Goal: Transaction & Acquisition: Download file/media

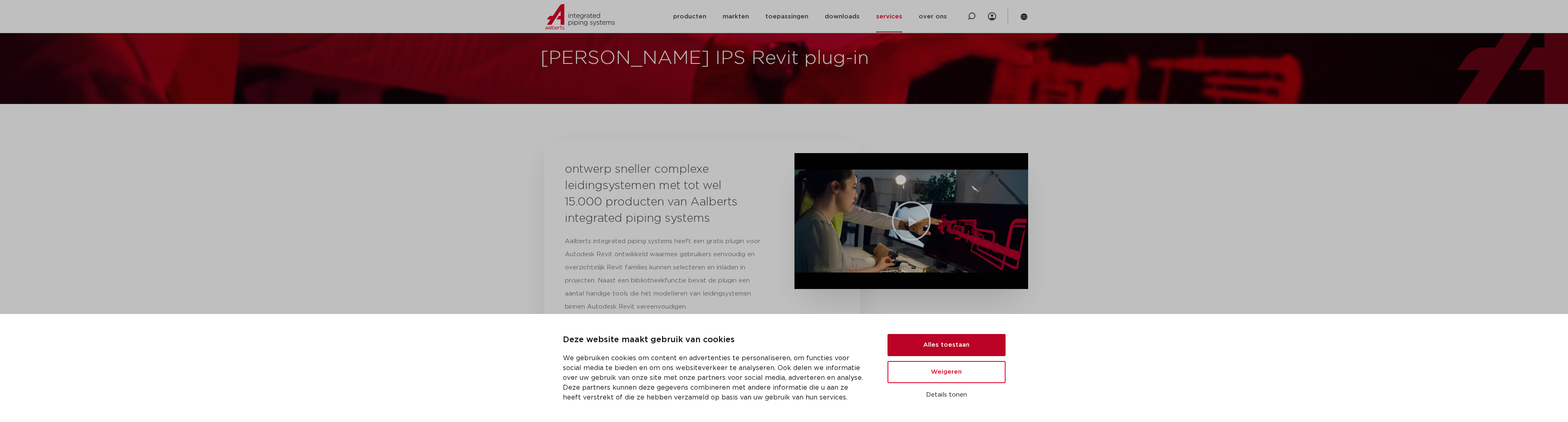
scroll to position [82, 0]
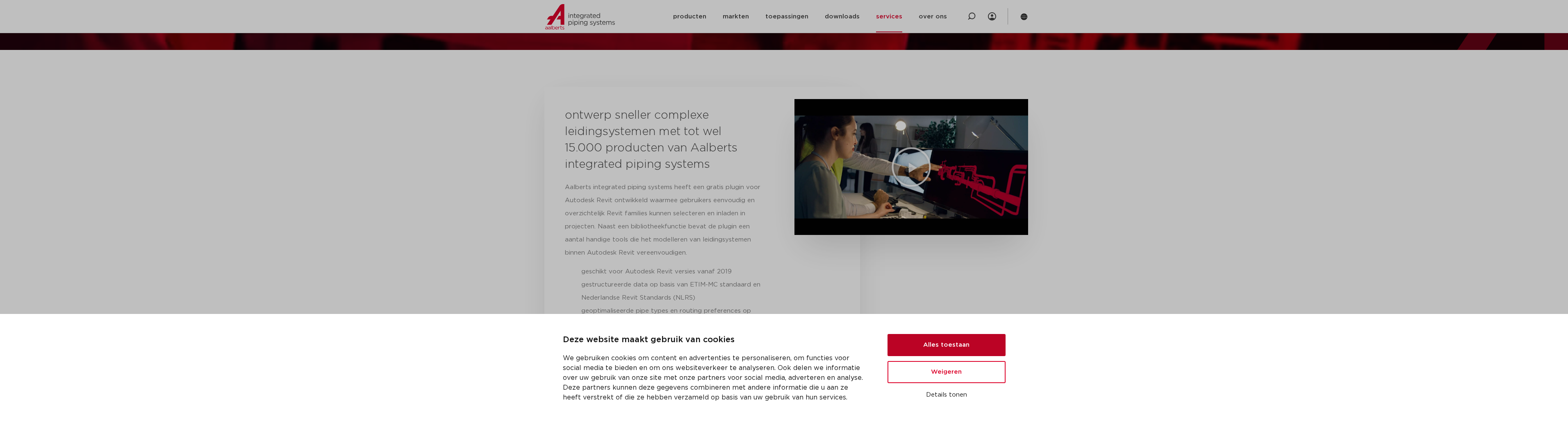
click at [987, 342] on button "Alles toestaan" at bounding box center [947, 345] width 118 height 22
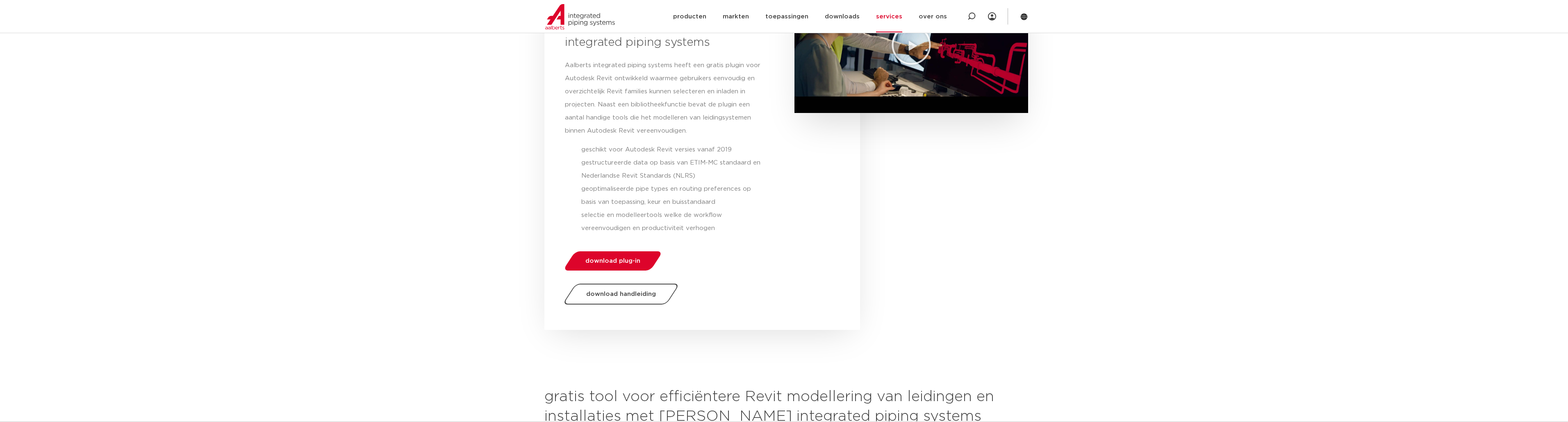
scroll to position [205, 0]
click at [621, 261] on span "download plug-in" at bounding box center [613, 260] width 55 height 6
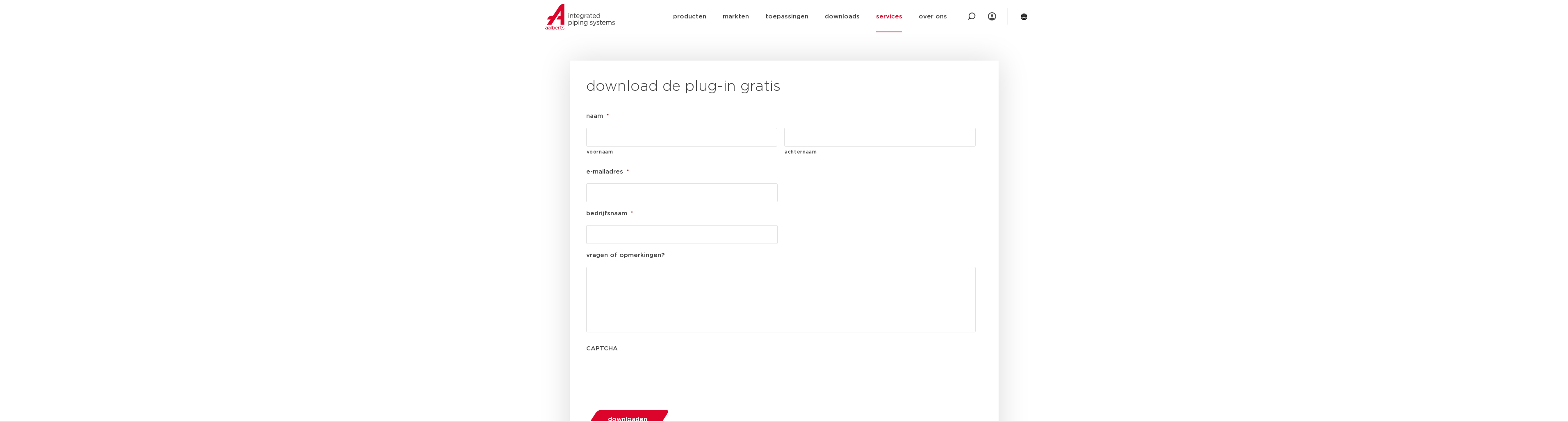
scroll to position [853, 0]
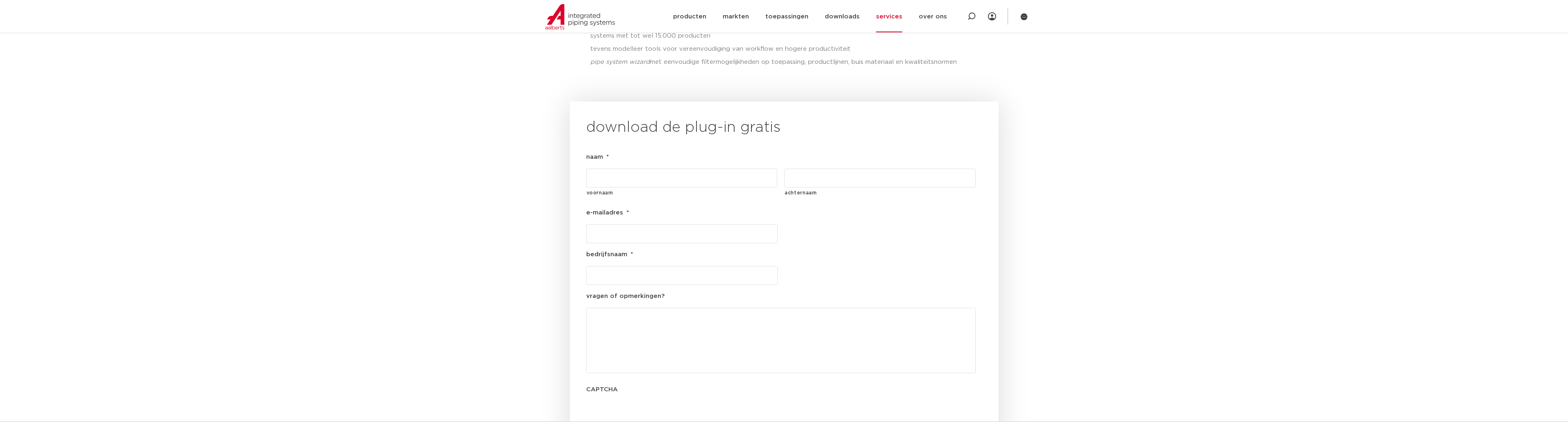
click at [671, 168] on input "voornaam" at bounding box center [682, 178] width 192 height 19
type input "Luc"
type input "[PERSON_NAME]"
type input "Warmtebouw"
click at [663, 224] on input "e-mailadres *" at bounding box center [682, 233] width 192 height 19
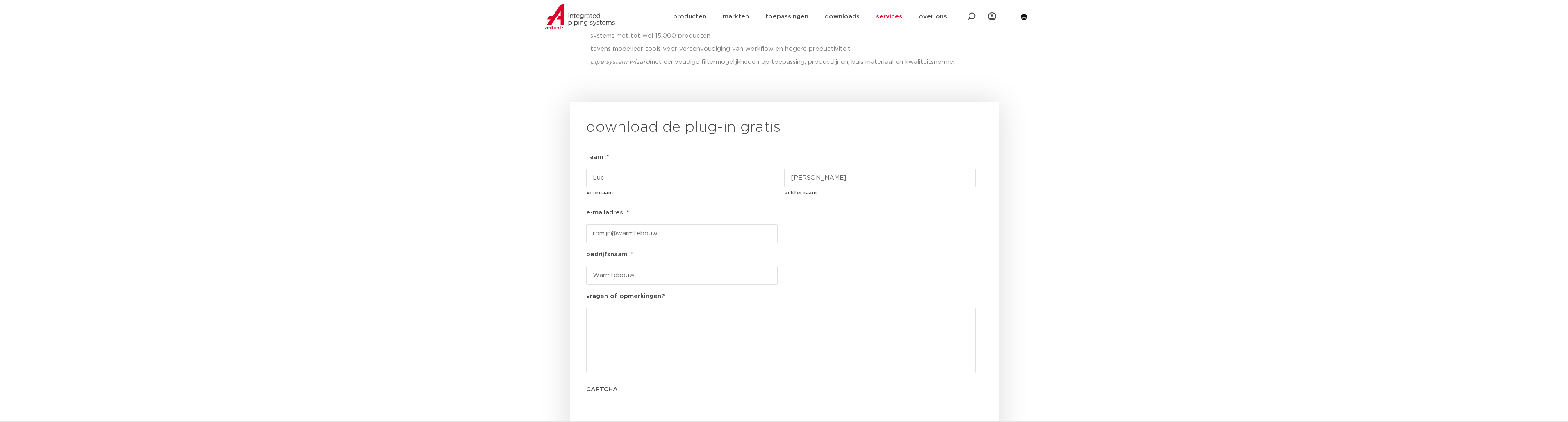
type input "romijn@warmtebouw"
click at [886, 224] on ul "naam * Luc voornaam Romijn achternaam e-mailadres * romijn@warmtebouw bedrijfsn…" at bounding box center [784, 293] width 396 height 281
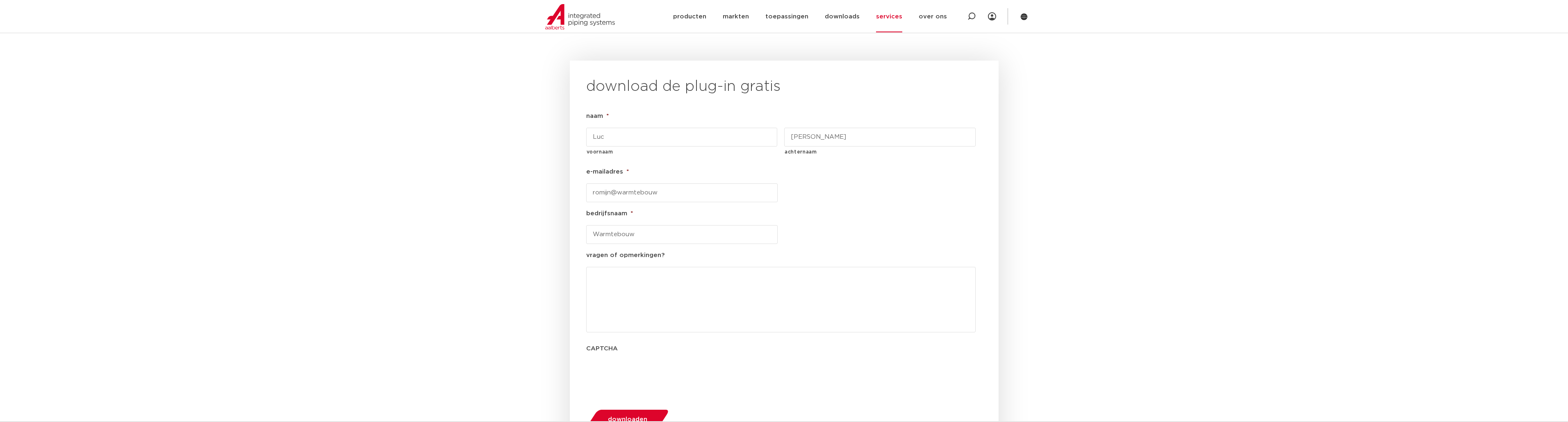
click at [635, 409] on button "downloaden" at bounding box center [627, 420] width 88 height 21
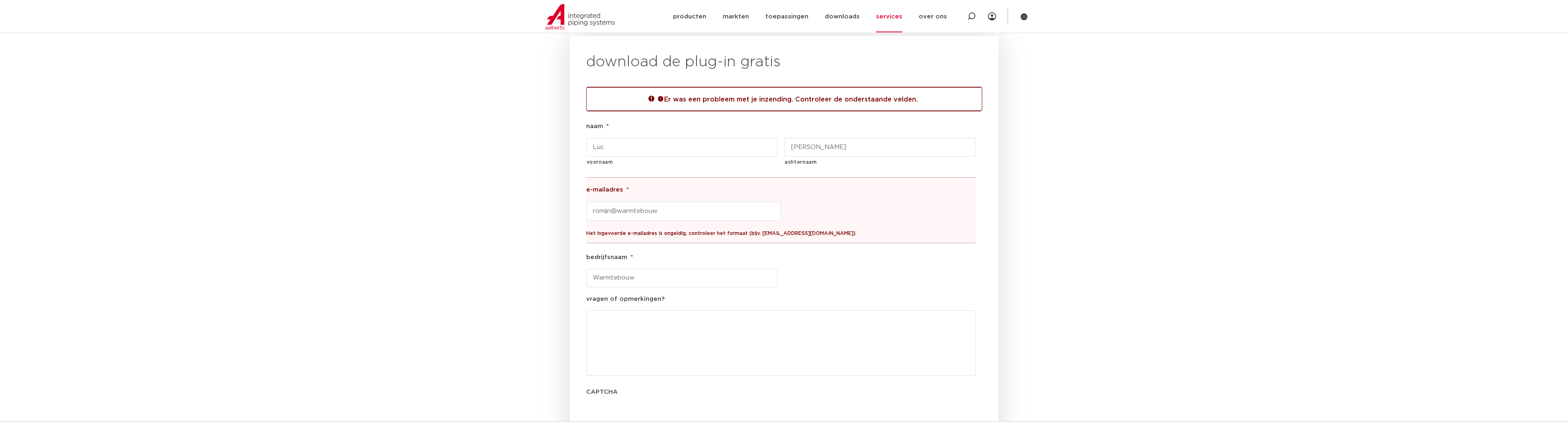
scroll to position [904, 0]
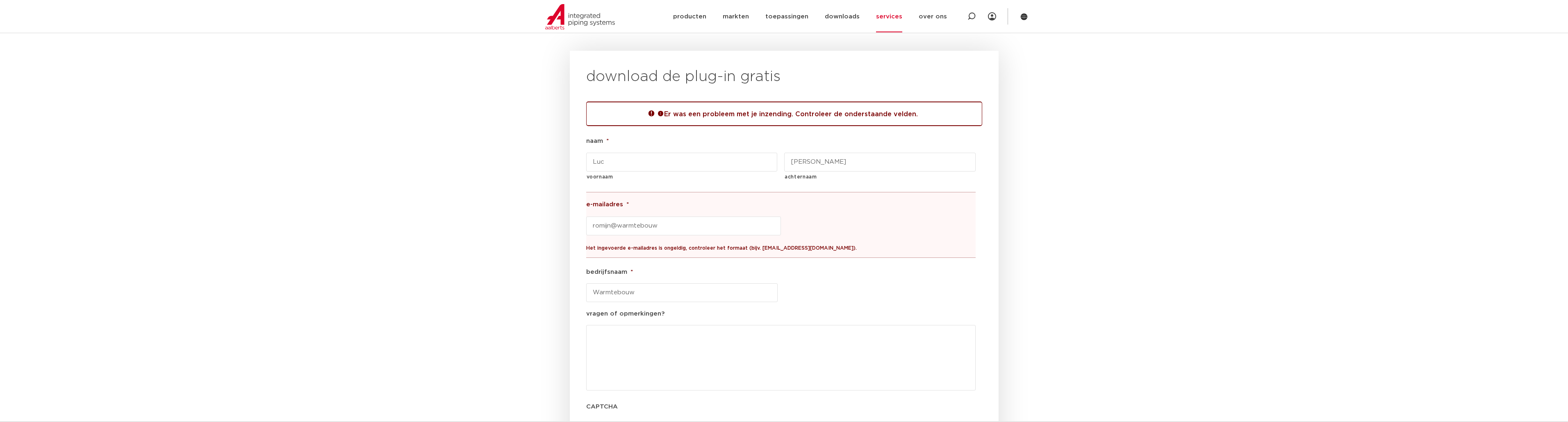
click at [681, 235] on div "Het ingevoerde e-mailadres is ongeldig, controleer het formaat (bijv. [EMAIL_AD…" at bounding box center [781, 245] width 390 height 19
click at [679, 216] on input "romijn@warmtebouw" at bounding box center [684, 226] width 195 height 19
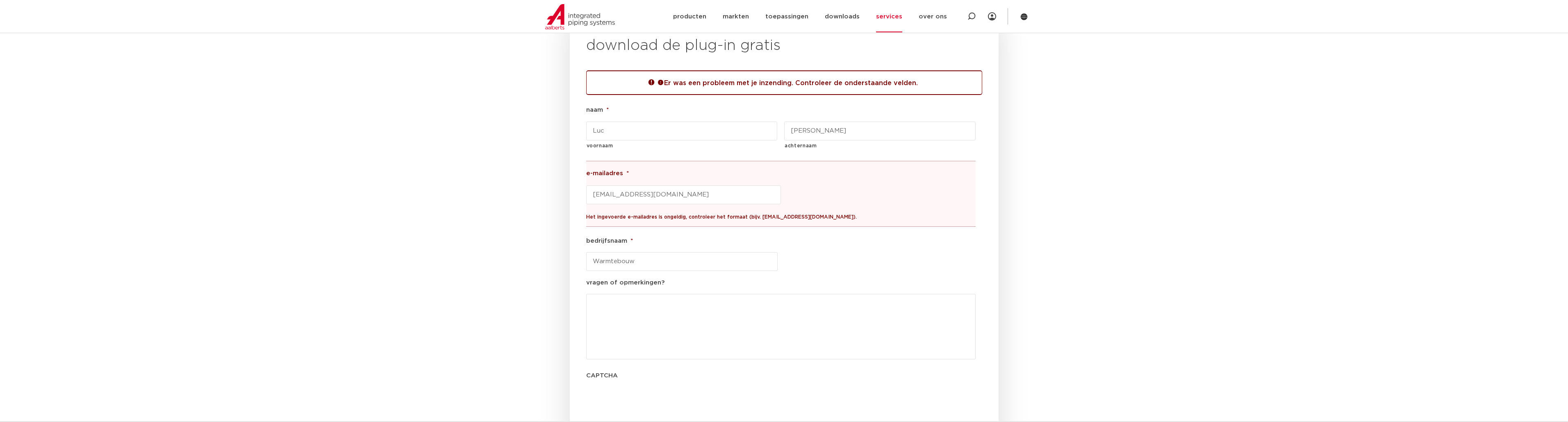
scroll to position [986, 0]
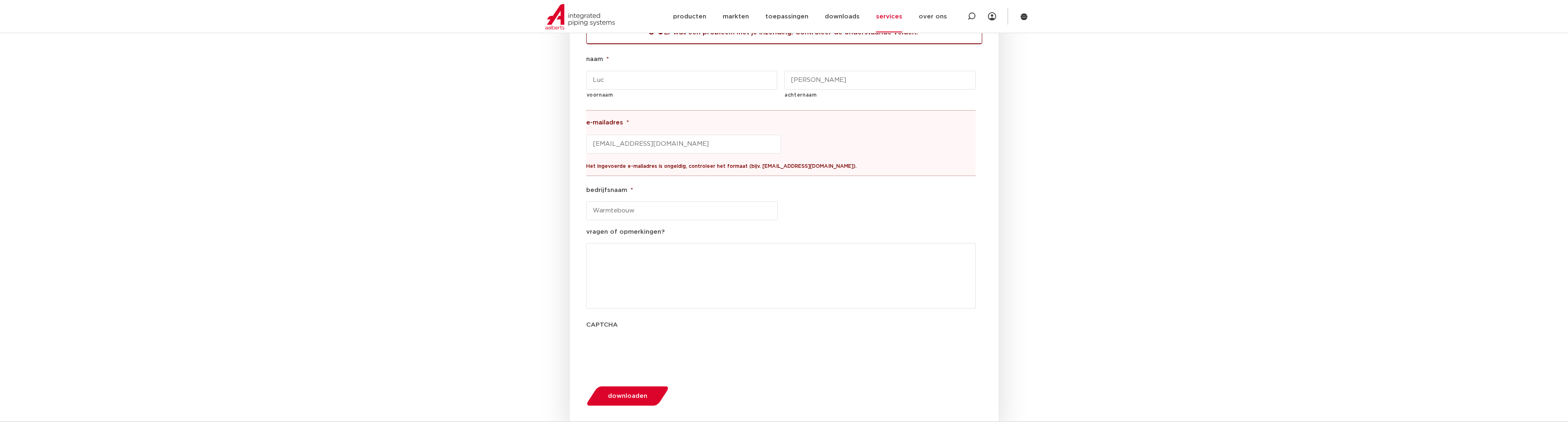
type input "[EMAIL_ADDRESS][DOMAIN_NAME]"
click at [615, 393] on span "downloaden" at bounding box center [628, 396] width 40 height 6
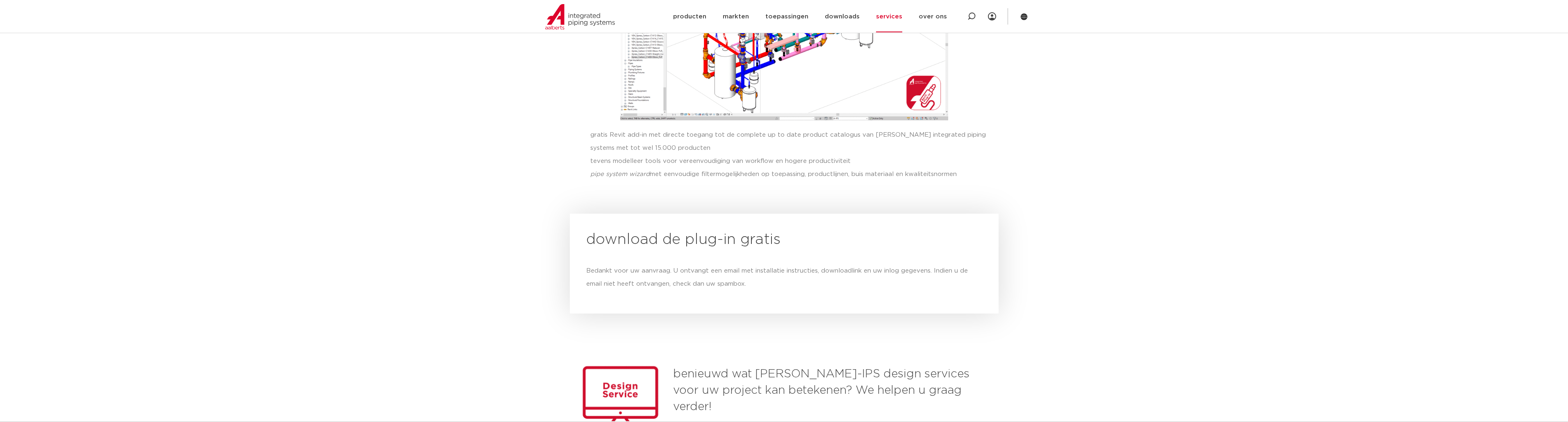
scroll to position [781, 0]
